Goal: Transaction & Acquisition: Purchase product/service

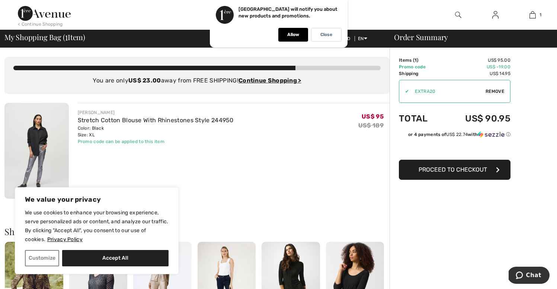
click at [58, 130] on img at bounding box center [36, 151] width 64 height 96
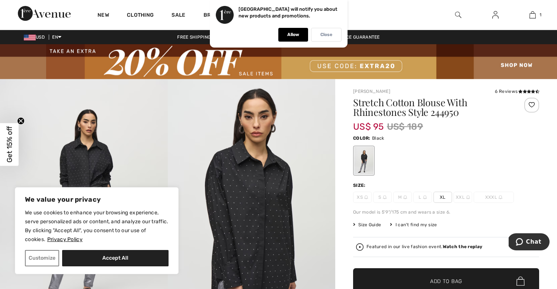
click at [326, 33] on p "Close" at bounding box center [326, 35] width 12 height 6
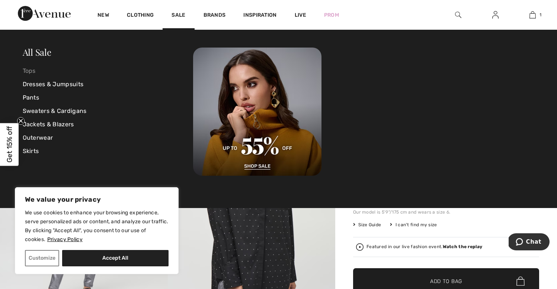
click at [29, 73] on link "Tops" at bounding box center [108, 70] width 171 height 13
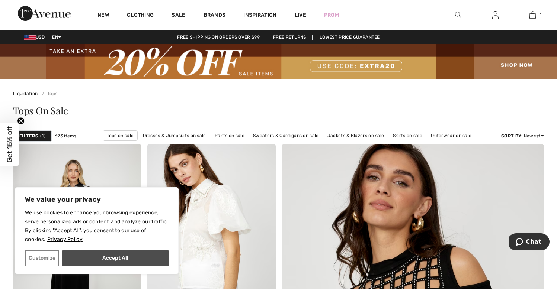
click at [87, 259] on button "Accept All" at bounding box center [115, 258] width 106 height 16
checkbox input "true"
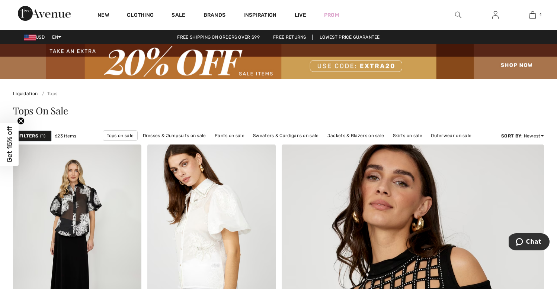
click at [35, 134] on strong "Filters" at bounding box center [28, 136] width 19 height 7
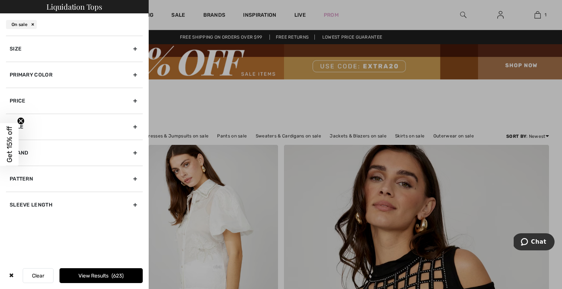
click at [69, 154] on div "Brand" at bounding box center [74, 153] width 137 height 26
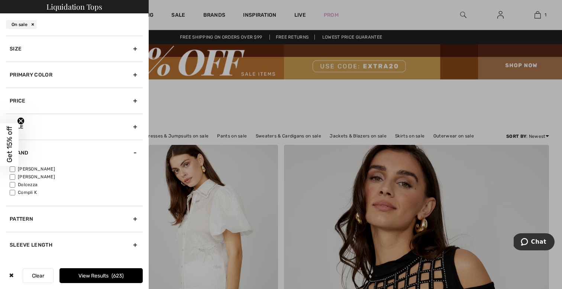
click at [47, 169] on label "[PERSON_NAME]" at bounding box center [76, 169] width 133 height 7
click at [15, 169] on input"] "[PERSON_NAME]" at bounding box center [13, 170] width 6 height 6
checkbox input"] "true"
click at [44, 177] on label "[PERSON_NAME]" at bounding box center [76, 177] width 133 height 7
click at [15, 177] on input"] "[PERSON_NAME]" at bounding box center [13, 177] width 6 height 6
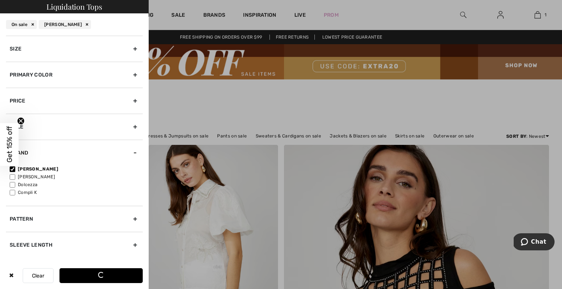
checkbox input"] "true"
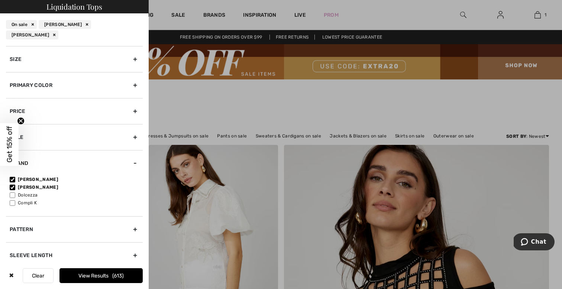
click at [111, 278] on button "View Results 613" at bounding box center [101, 276] width 83 height 15
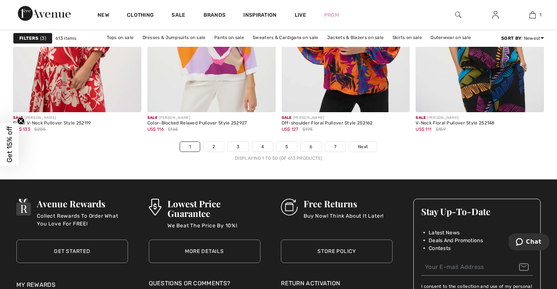
scroll to position [3510, 0]
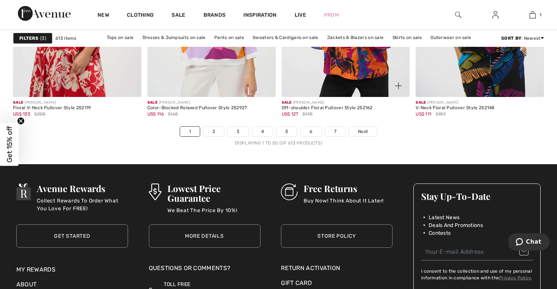
click at [364, 125] on div "Sale JOSEPH RIBKOFF Off-shoulder Floral Pullover Style 252162 US$ 127 $195" at bounding box center [346, 111] width 128 height 29
click at [365, 132] on span "Next" at bounding box center [363, 131] width 10 height 7
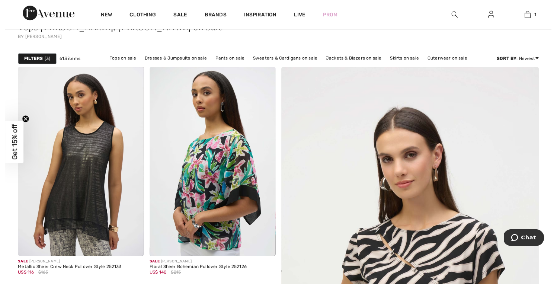
scroll to position [81, 0]
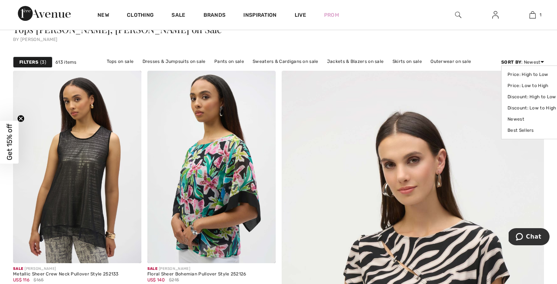
click at [537, 60] on div "Sort By : Newest Price: High to Low Price: Low to High Discount: High to Low Di…" at bounding box center [522, 62] width 43 height 7
click at [530, 84] on link "Price: Low to High" at bounding box center [531, 85] width 48 height 11
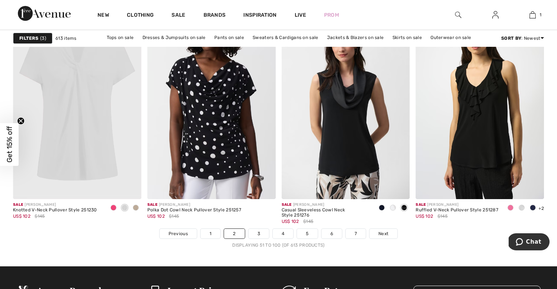
scroll to position [3410, 0]
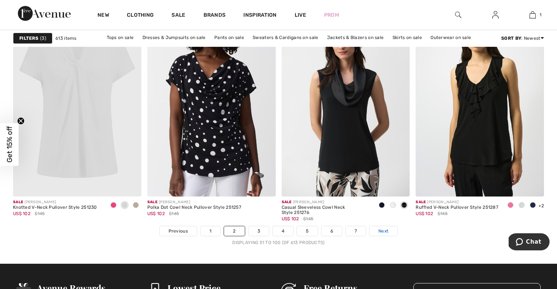
click at [379, 231] on span "Next" at bounding box center [383, 231] width 10 height 7
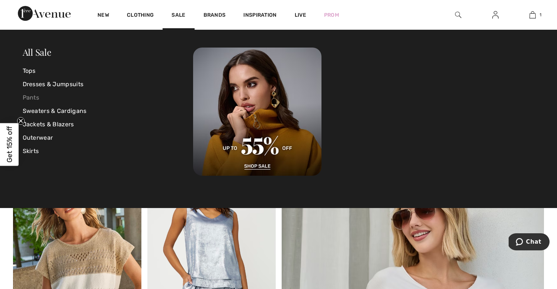
click at [35, 99] on link "Pants" at bounding box center [108, 97] width 171 height 13
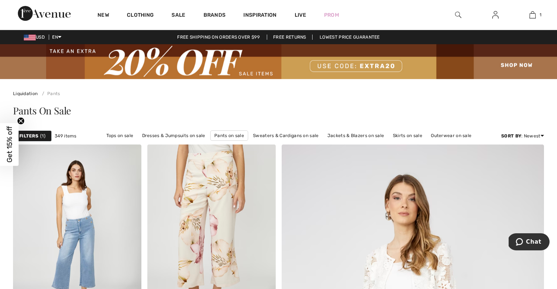
click at [46, 137] on div "Filters 1" at bounding box center [32, 136] width 39 height 11
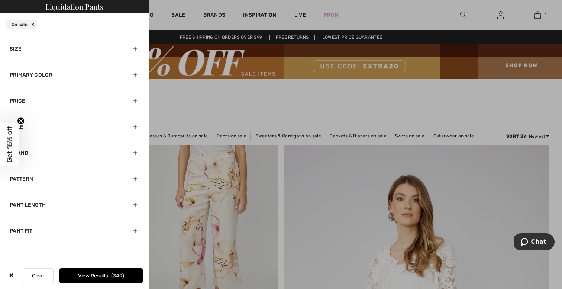
click at [51, 154] on div "Brand" at bounding box center [74, 153] width 137 height 26
click at [44, 170] on label "[PERSON_NAME]" at bounding box center [76, 169] width 133 height 7
click at [15, 170] on input"] "[PERSON_NAME]" at bounding box center [13, 170] width 6 height 6
checkbox input"] "true"
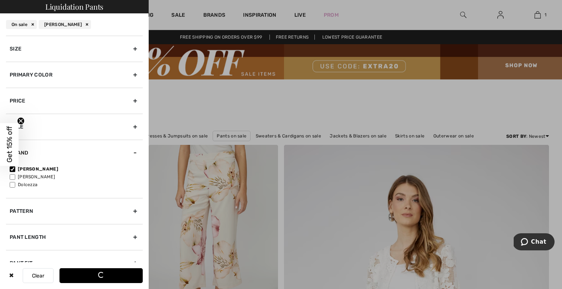
click at [44, 177] on label "[PERSON_NAME]" at bounding box center [76, 177] width 133 height 7
click at [15, 177] on input"] "[PERSON_NAME]" at bounding box center [13, 177] width 6 height 6
checkbox input"] "true"
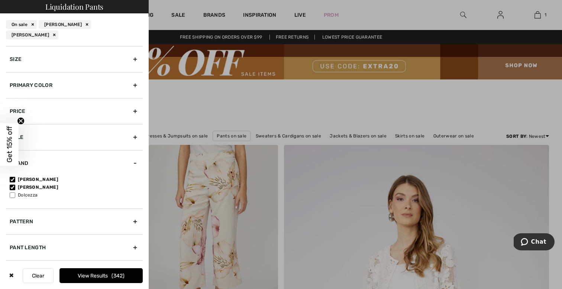
click at [95, 273] on button "View Results 342" at bounding box center [101, 276] width 83 height 15
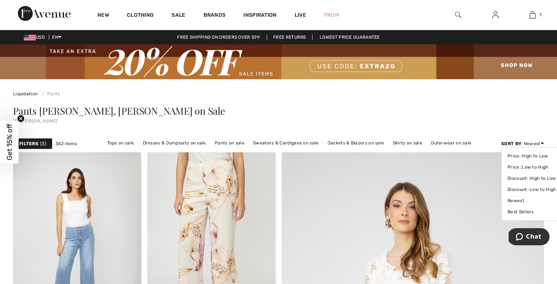
click at [525, 143] on div "Sort By : Newest Price: High to Low Price: Low to High Discount: High to Low Di…" at bounding box center [522, 143] width 43 height 7
click at [522, 167] on link "Price: Low to High" at bounding box center [531, 166] width 48 height 11
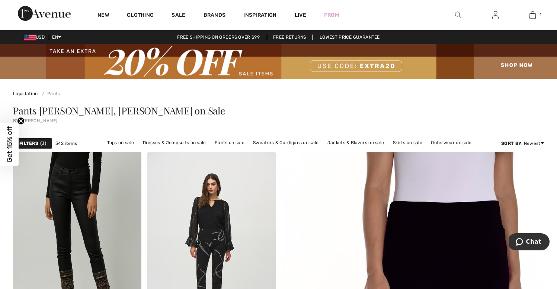
click at [45, 144] on span "3" at bounding box center [43, 143] width 6 height 7
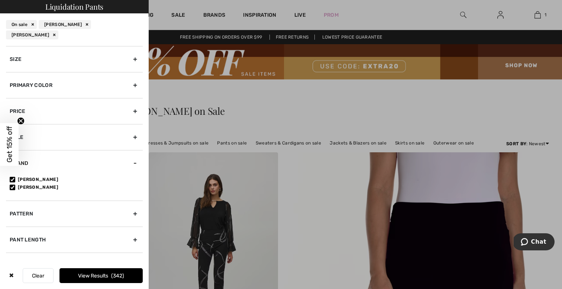
click at [96, 203] on div "Pattern" at bounding box center [74, 214] width 137 height 26
click at [99, 78] on div "Primary Color" at bounding box center [74, 85] width 137 height 26
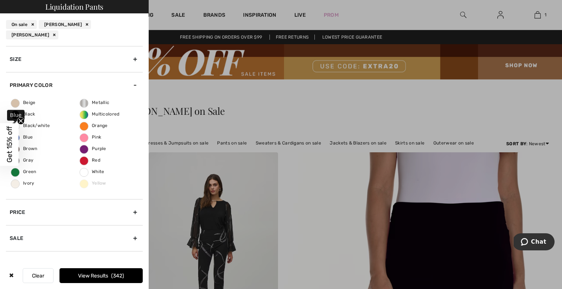
click at [31, 135] on span "Blue" at bounding box center [22, 137] width 22 height 5
click at [0, 0] on input "Blue" at bounding box center [0, 0] width 0 height 0
click at [118, 273] on span "90" at bounding box center [118, 276] width 10 height 6
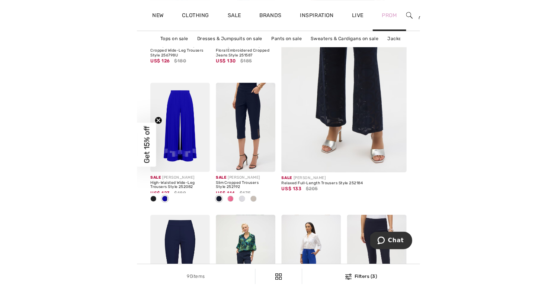
scroll to position [196, 0]
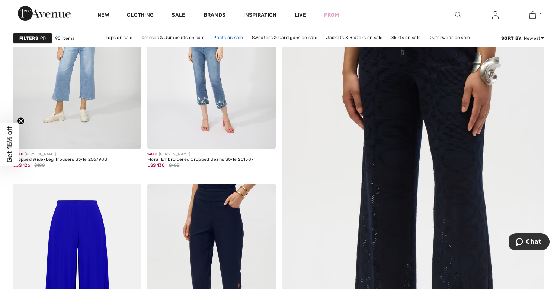
click at [238, 38] on link "Pants on sale" at bounding box center [227, 38] width 37 height 10
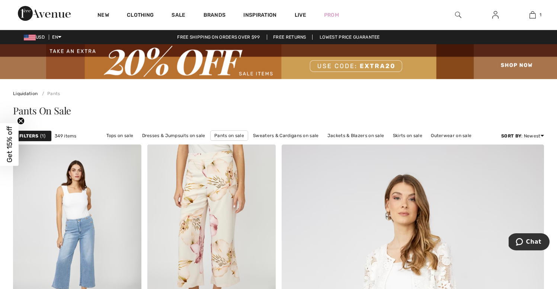
click at [51, 135] on div "Filters 1" at bounding box center [32, 136] width 39 height 11
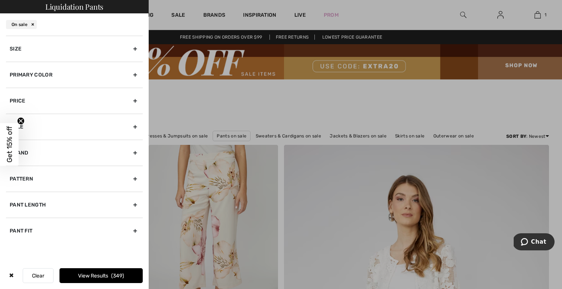
click at [78, 79] on div "Primary Color" at bounding box center [74, 75] width 137 height 26
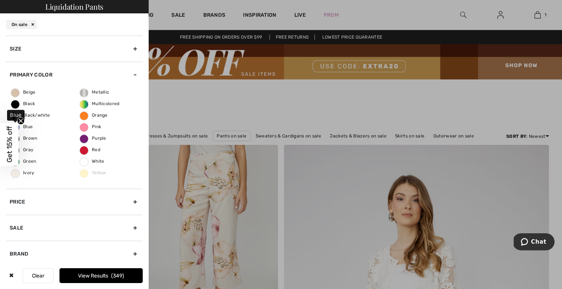
click at [29, 128] on span "Blue" at bounding box center [22, 126] width 22 height 5
click at [0, 0] on input "Blue" at bounding box center [0, 0] width 0 height 0
click at [117, 277] on span "93" at bounding box center [118, 276] width 10 height 6
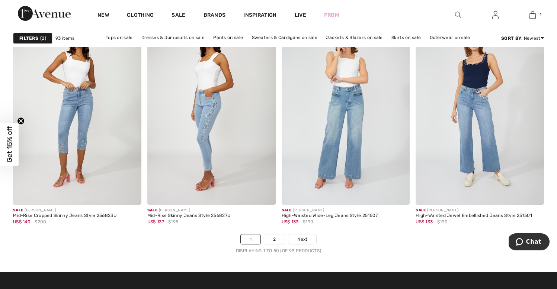
scroll to position [3402, 0]
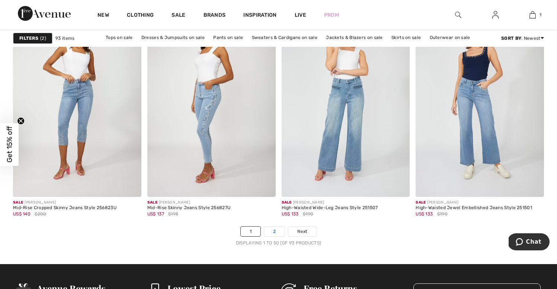
click at [273, 228] on link "2" at bounding box center [274, 232] width 20 height 10
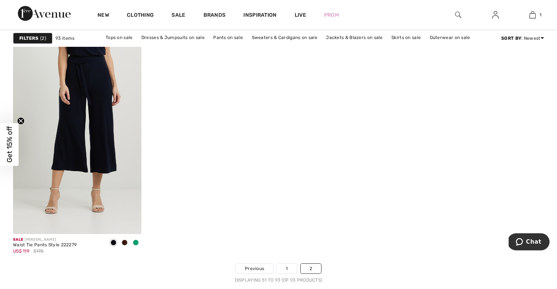
scroll to position [3221, 0]
